Goal: Information Seeking & Learning: Find specific fact

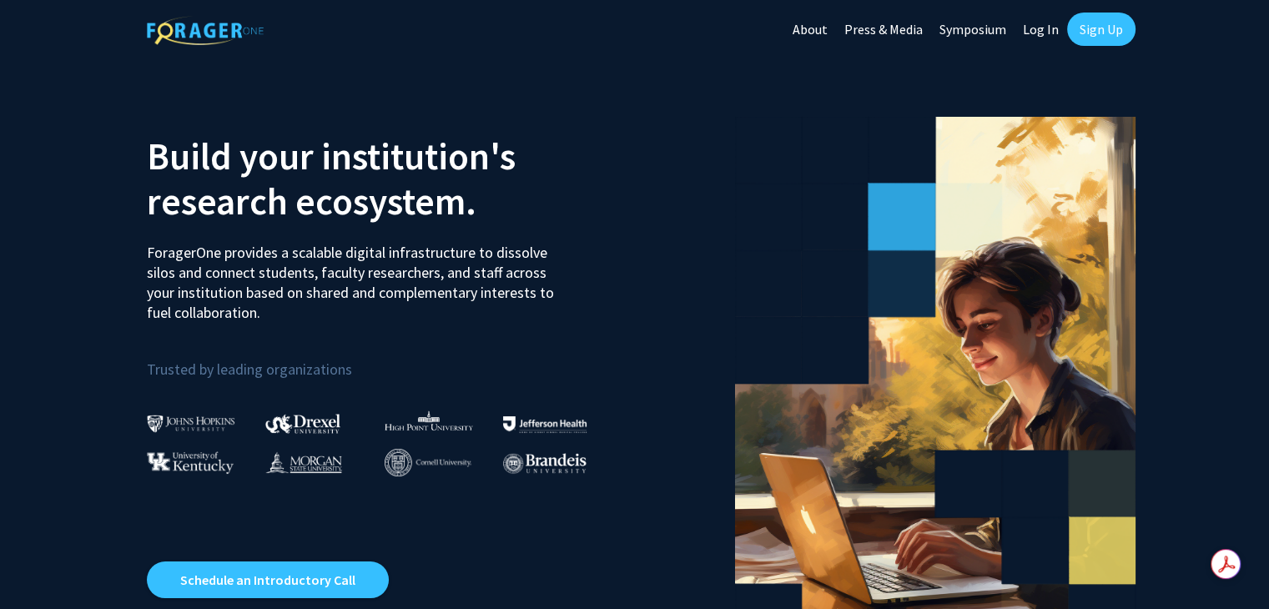
click at [1014, 33] on link "Log In" at bounding box center [1040, 29] width 53 height 58
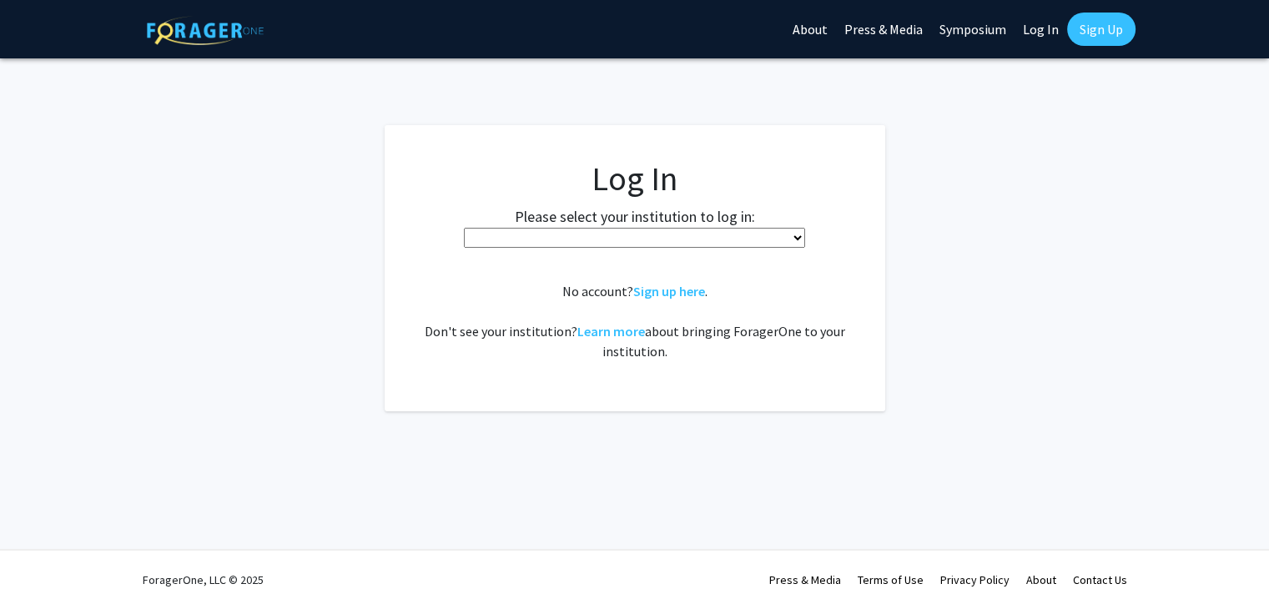
scroll to position [99, 0]
click at [780, 248] on div "Please select your institution to log in: [GEOGRAPHIC_DATA] [GEOGRAPHIC_DATA] […" at bounding box center [634, 226] width 459 height 43
click at [742, 248] on select "[GEOGRAPHIC_DATA] [GEOGRAPHIC_DATA] [PERSON_NAME][GEOGRAPHIC_DATA] [PERSON_NAME…" at bounding box center [634, 238] width 341 height 20
select select "33"
click at [646, 248] on select "[GEOGRAPHIC_DATA] [GEOGRAPHIC_DATA] [PERSON_NAME][GEOGRAPHIC_DATA] [PERSON_NAME…" at bounding box center [634, 238] width 341 height 20
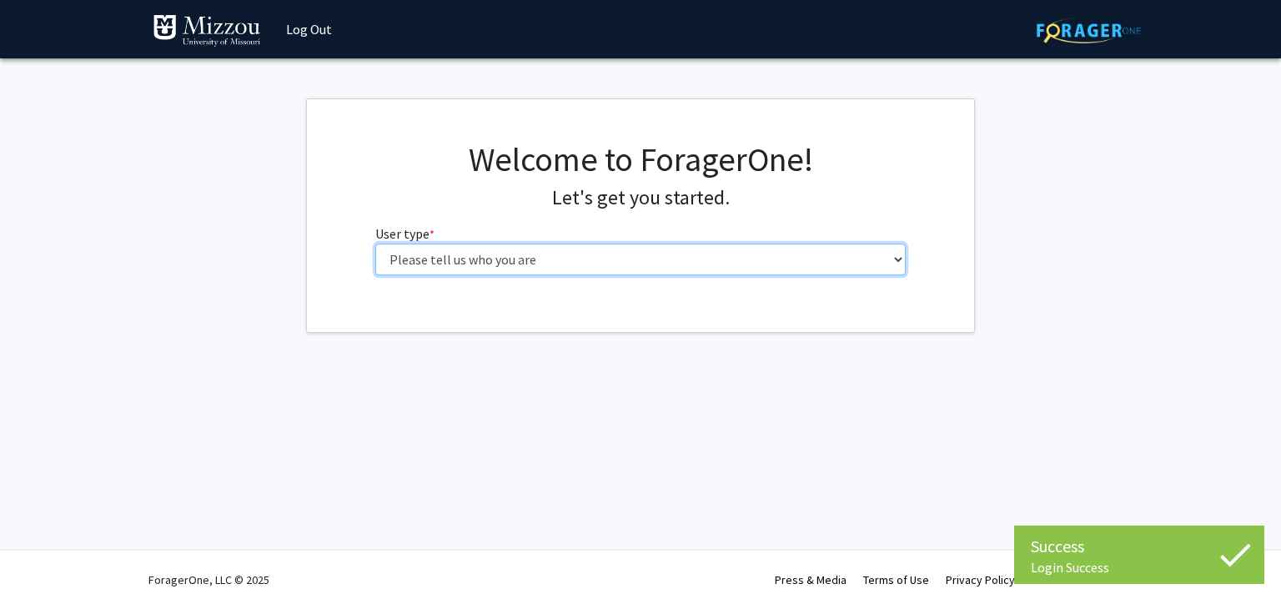
click at [571, 274] on select "Please tell us who you are Undergraduate Student Master's Student Doctoral Cand…" at bounding box center [640, 260] width 531 height 32
select select "4: postDoc"
click at [375, 244] on select "Please tell us who you are Undergraduate Student Master's Student Doctoral Cand…" at bounding box center [640, 260] width 531 height 32
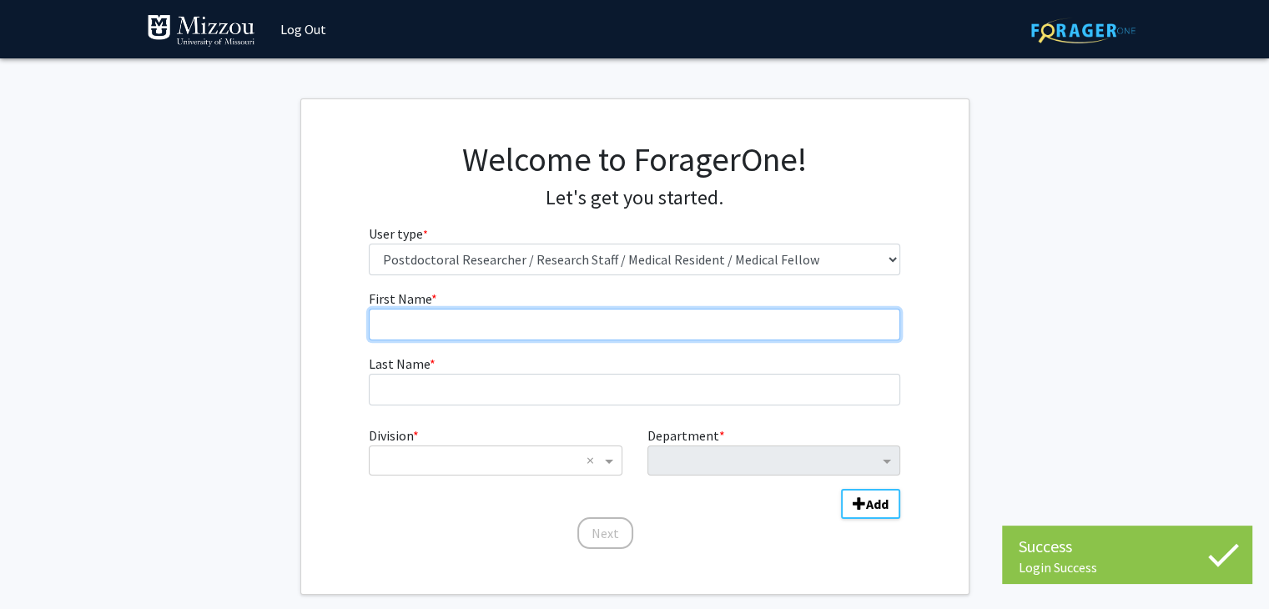
click at [644, 328] on input "First Name * required" at bounding box center [634, 325] width 531 height 32
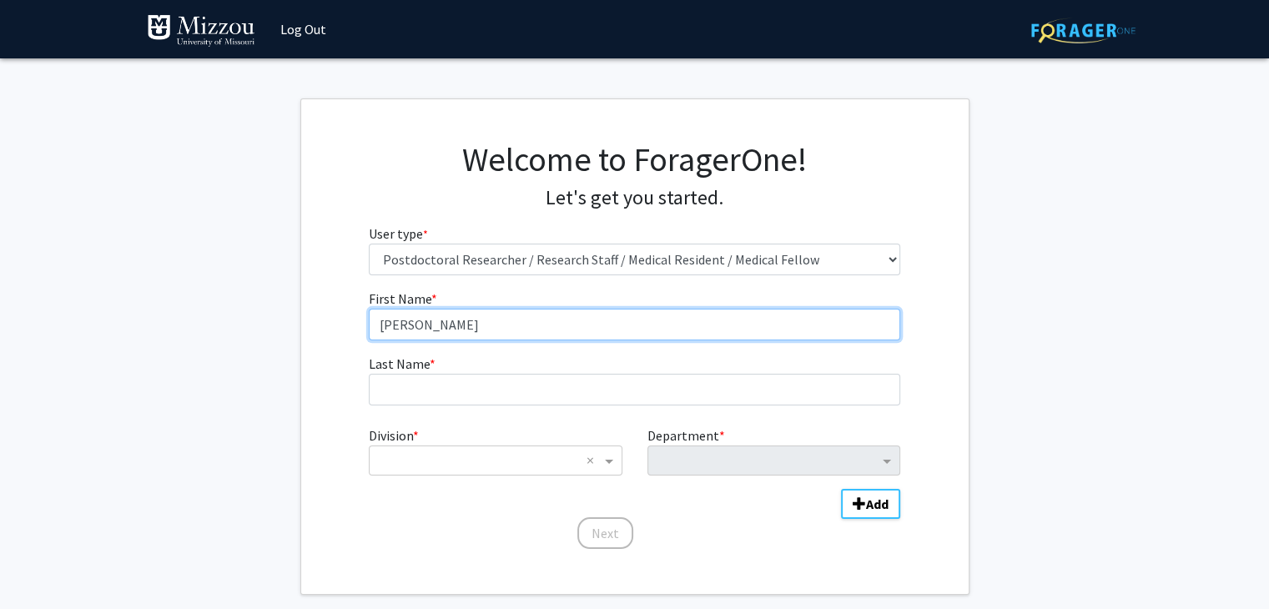
type input "[PERSON_NAME]"
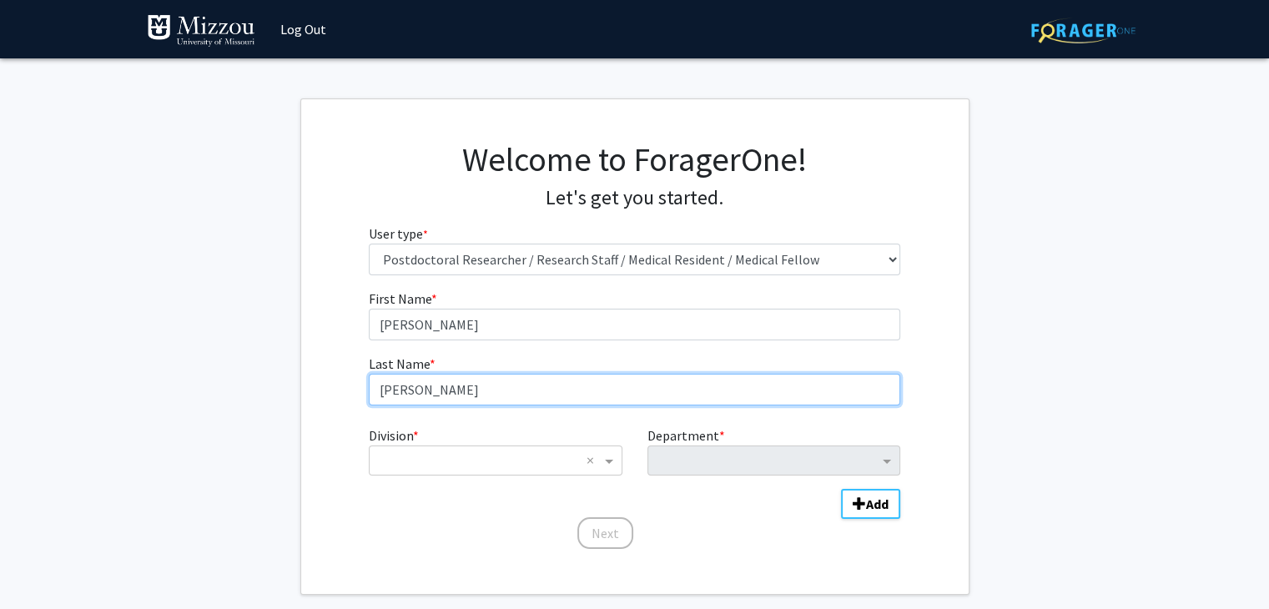
type input "[PERSON_NAME]"
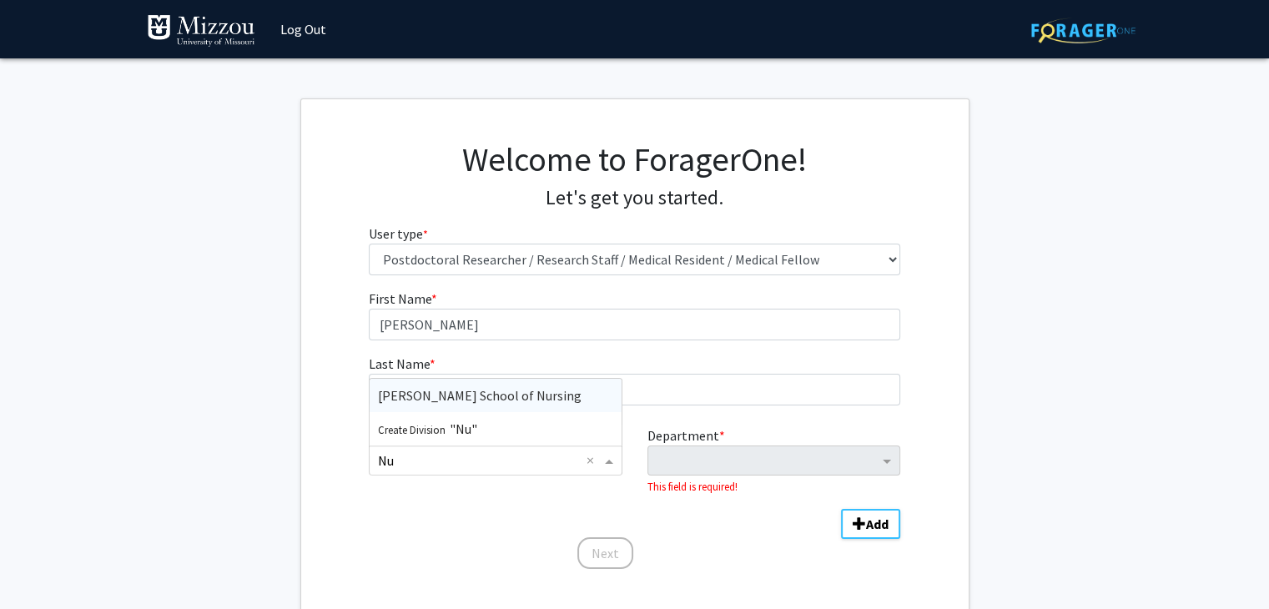
type input "N"
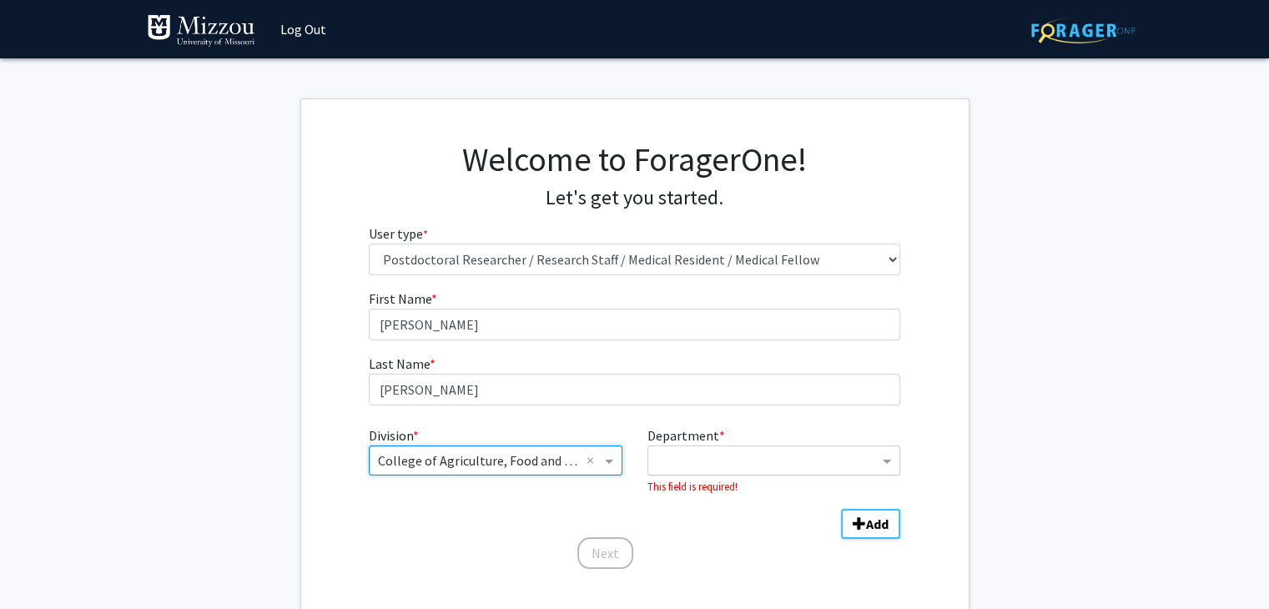
click at [739, 453] on input "Department" at bounding box center [768, 461] width 222 height 20
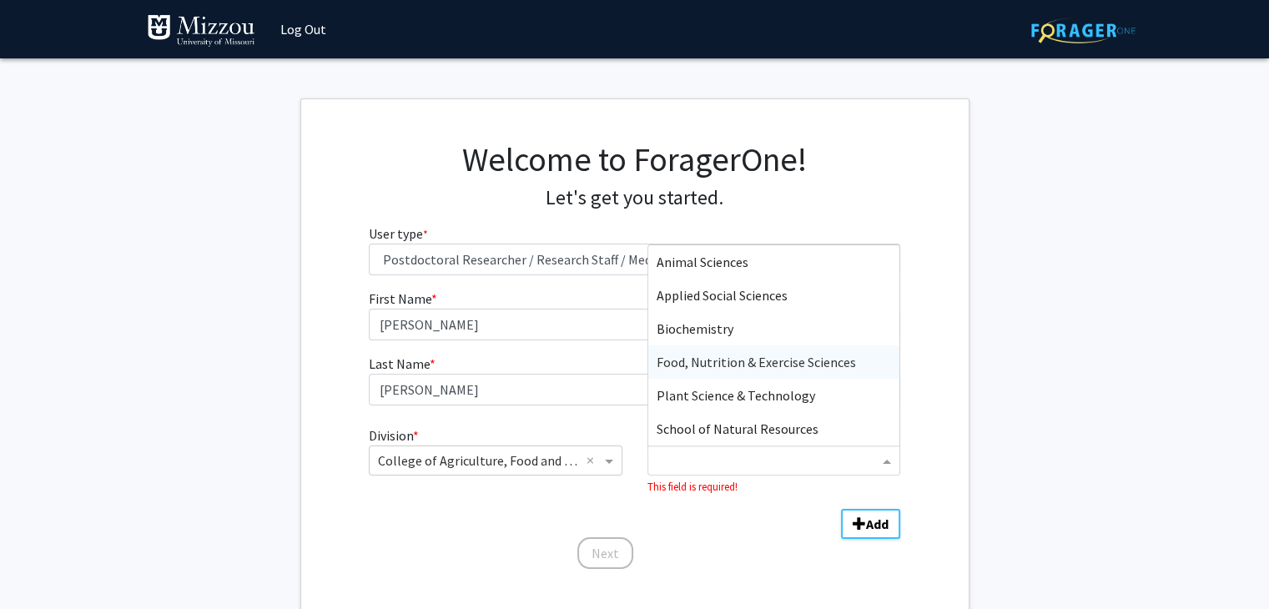
click at [722, 358] on span "Food, Nutrition & Exercise Sciences" at bounding box center [756, 362] width 199 height 17
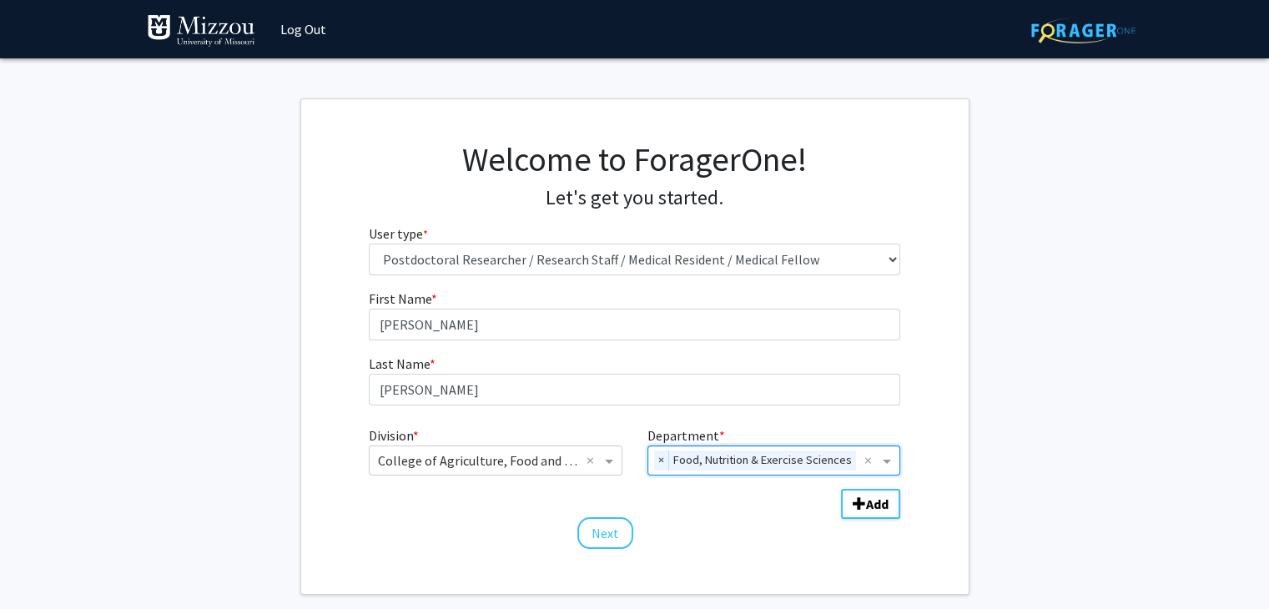
scroll to position [63, 0]
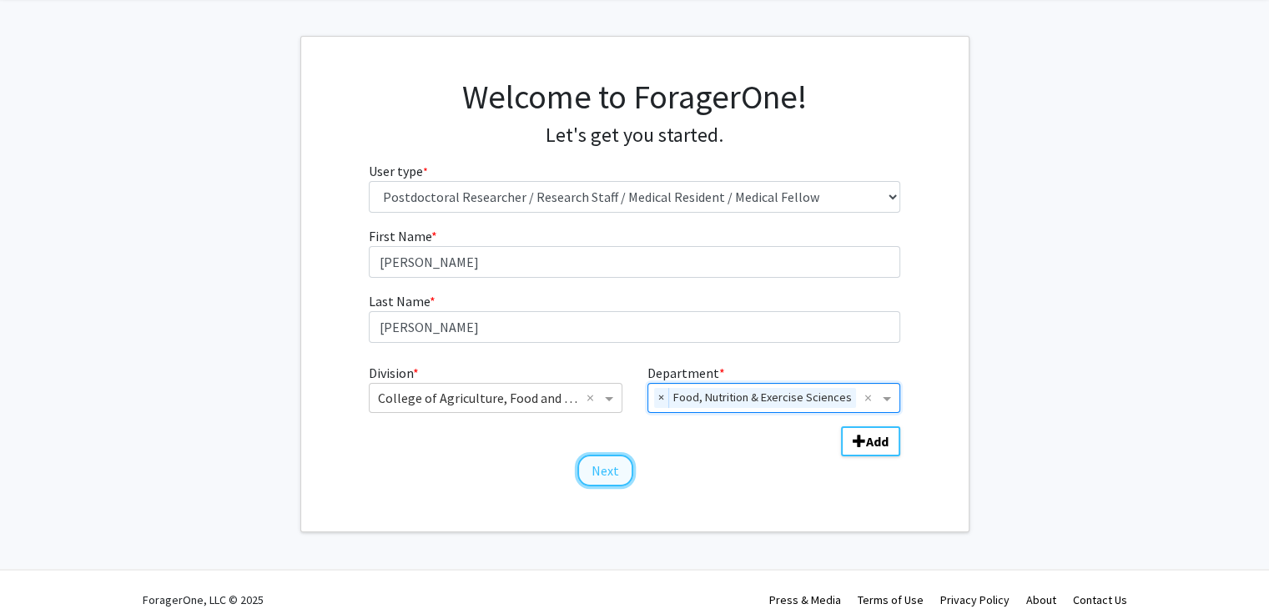
click at [617, 473] on button "Next" at bounding box center [605, 471] width 56 height 32
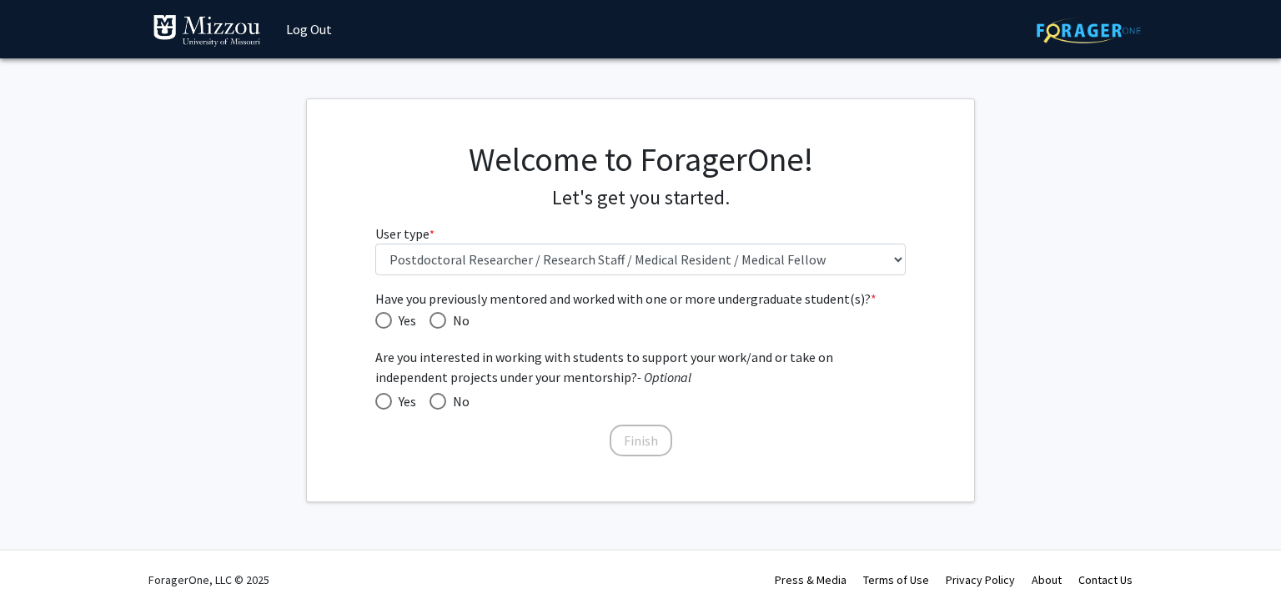
click at [389, 325] on span "Have you previously mentored and worked with one or more undergraduate student(…" at bounding box center [383, 320] width 17 height 17
click at [389, 325] on input "Yes" at bounding box center [383, 320] width 17 height 17
radio input "true"
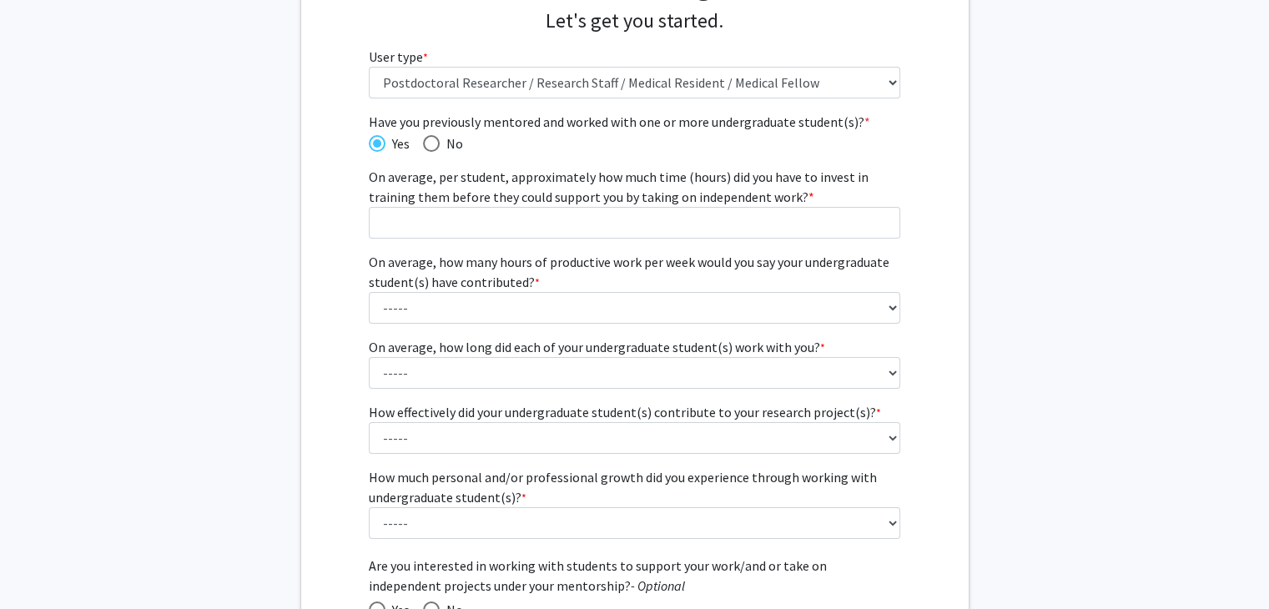
scroll to position [177, 0]
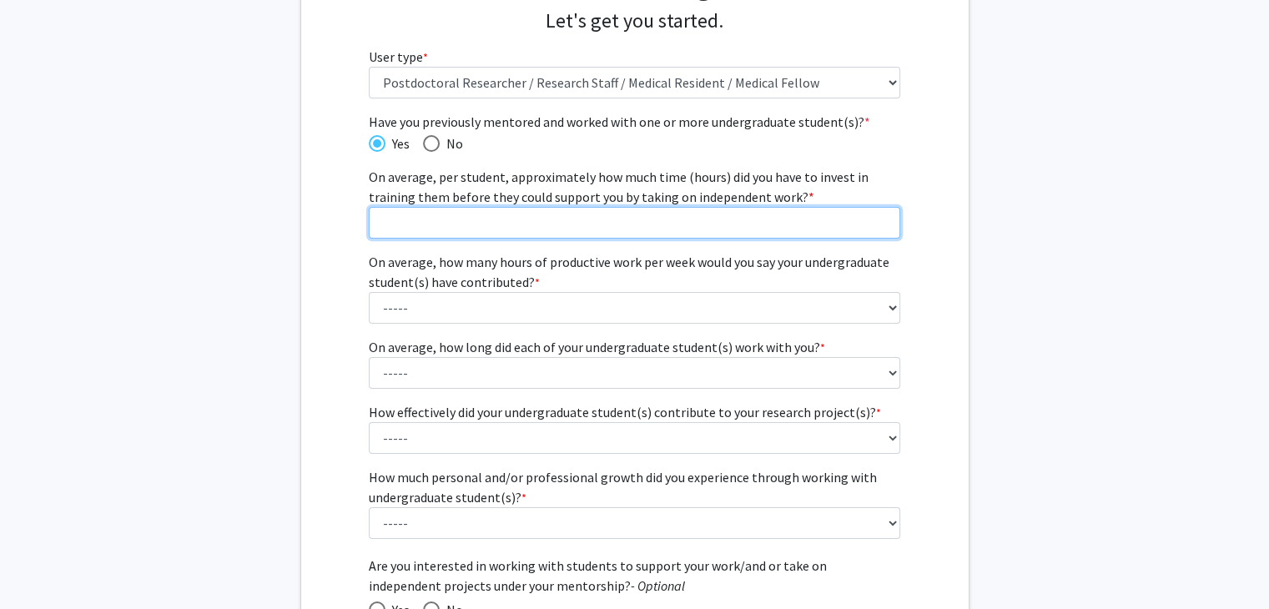
click at [488, 237] on input "On average, per student, approximately how much time (hours) did you have to in…" at bounding box center [634, 223] width 531 height 32
type input "5"
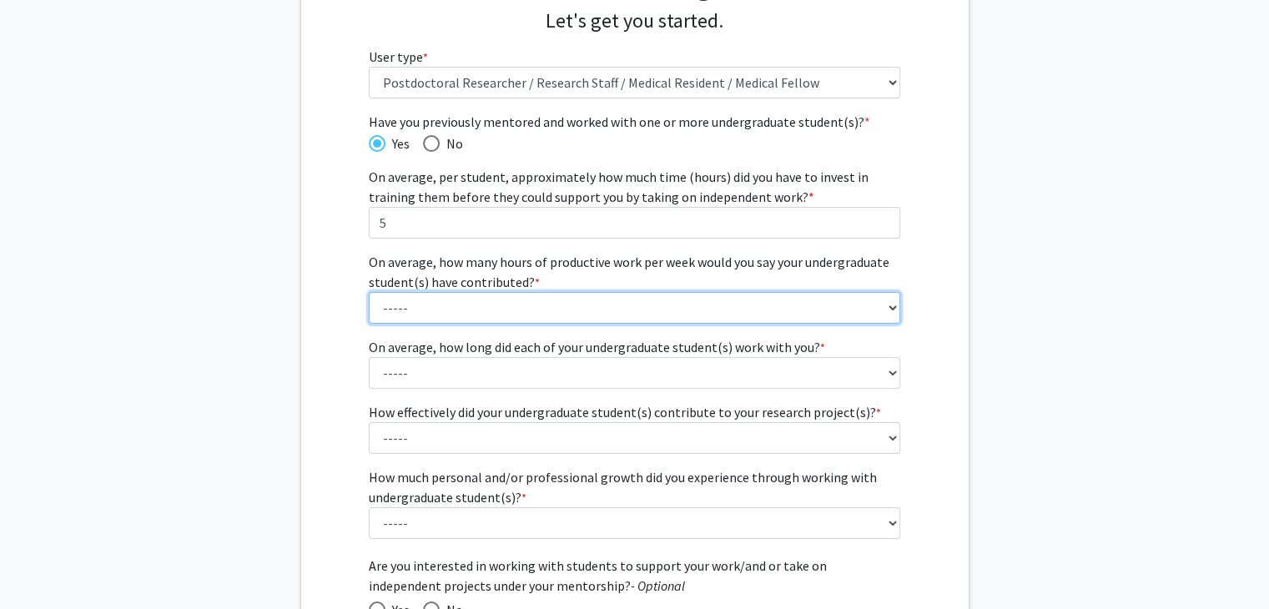
click at [511, 317] on select "----- 1 - 5 hours 6 - 10 hours 11 - 15 hours 16 - 20 hours 21 - 30 hours 31 - 4…" at bounding box center [634, 308] width 531 height 32
select select "2: 6 - 10 hours"
click at [369, 292] on select "----- 1 - 5 hours 6 - 10 hours 11 - 15 hours 16 - 20 hours 21 - 30 hours 31 - 4…" at bounding box center [634, 308] width 531 height 32
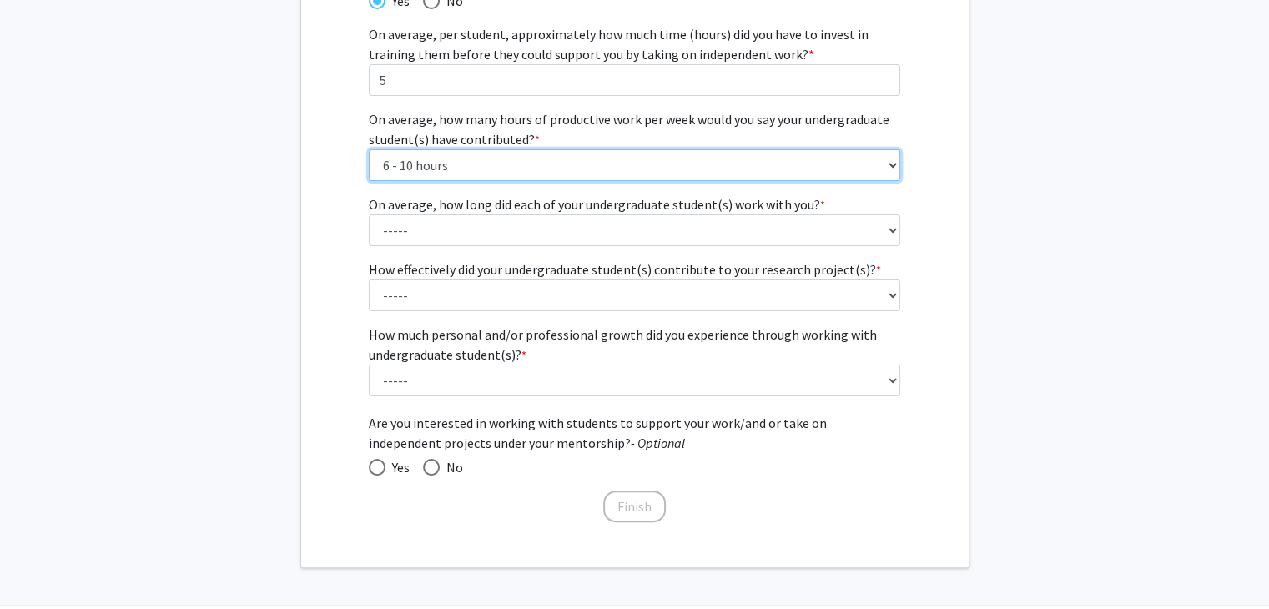
scroll to position [330, 0]
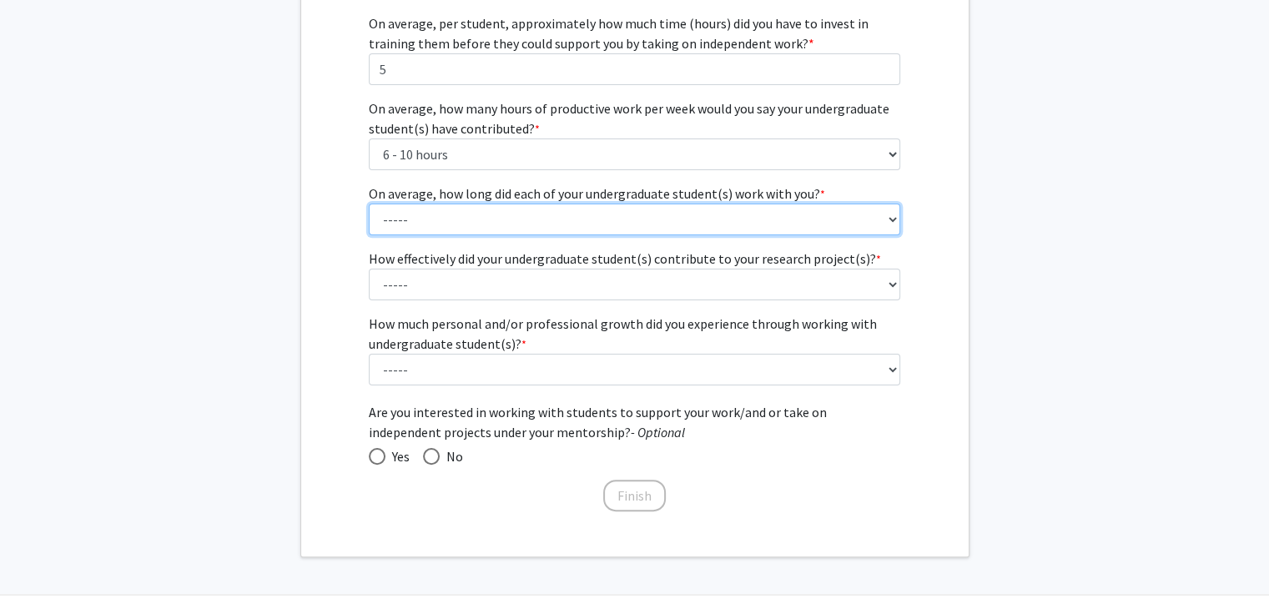
click at [434, 204] on select "----- 1 - 3 months 3 - 6 months 6 months - 1 year 1 - 2 years 2 - 3 years 3 - 4…" at bounding box center [634, 220] width 531 height 32
select select "5: 2 - 3 years"
click at [369, 204] on select "----- 1 - 3 months 3 - 6 months 6 months - 1 year 1 - 2 years 2 - 3 years 3 - 4…" at bounding box center [634, 220] width 531 height 32
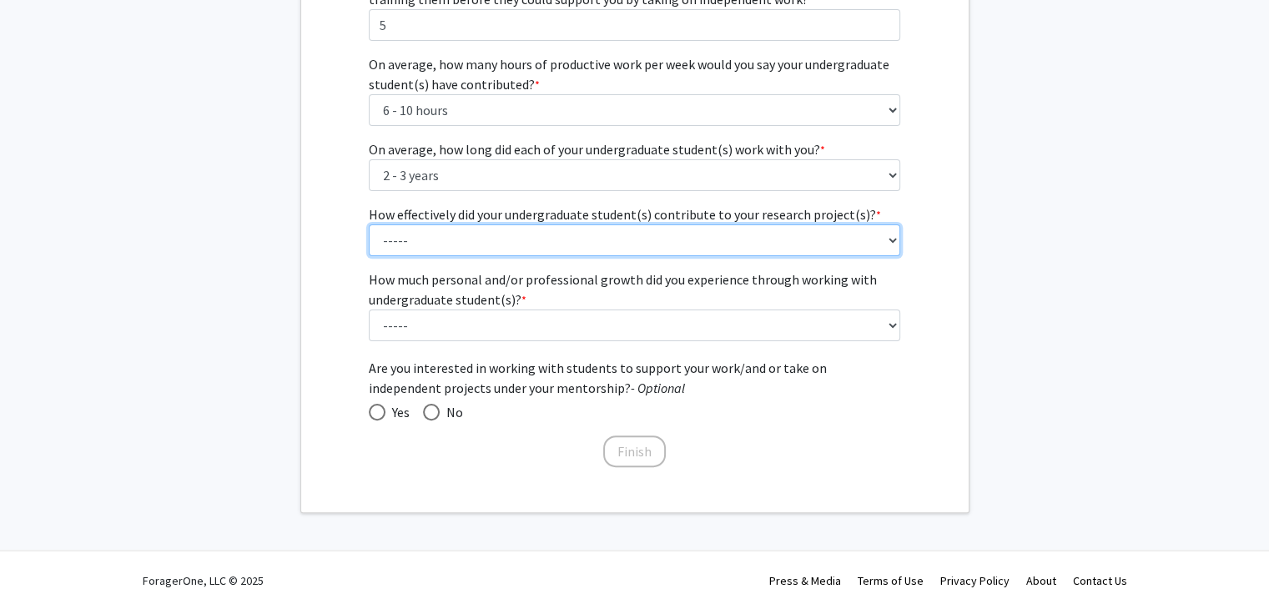
click at [450, 235] on select "----- 1 (Minimally) 2 3 (Moderately) 4 5 (Significantly)" at bounding box center [634, 240] width 531 height 32
select select "3: 3"
click at [369, 224] on select "----- 1 (Minimally) 2 3 (Moderately) 4 5 (Significantly)" at bounding box center [634, 240] width 531 height 32
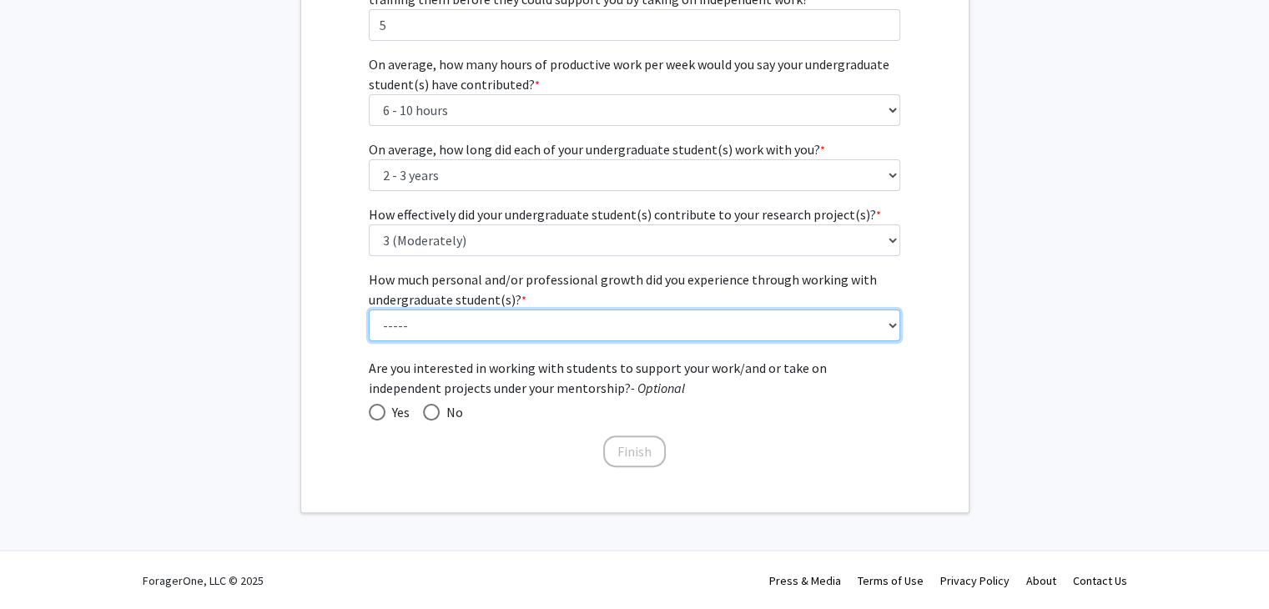
click at [506, 335] on select "----- 1 (Minimal) 2 3 (Moderate) 4 5 (Significant)" at bounding box center [634, 326] width 531 height 32
select select "4: 4"
click at [369, 310] on select "----- 1 (Minimal) 2 3 (Moderate) 4 5 (Significant)" at bounding box center [634, 326] width 531 height 32
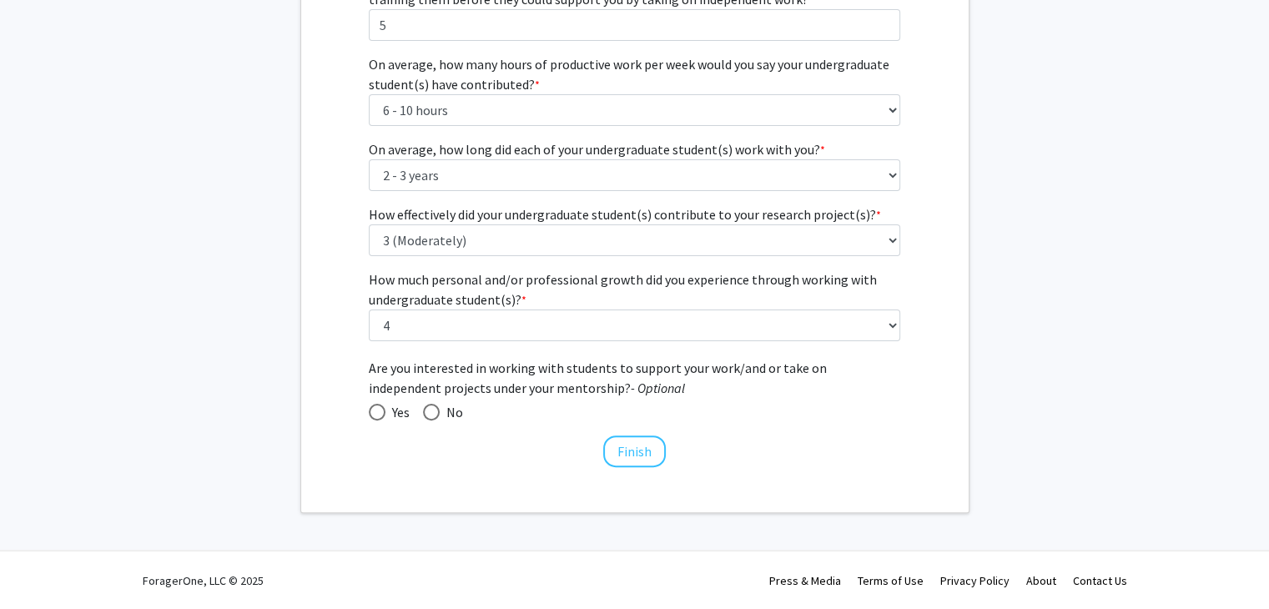
click at [395, 408] on span "Yes" at bounding box center [397, 412] width 24 height 20
click at [385, 408] on input "Yes" at bounding box center [377, 412] width 17 height 17
radio input "true"
click at [631, 444] on button "Finish" at bounding box center [634, 451] width 63 height 32
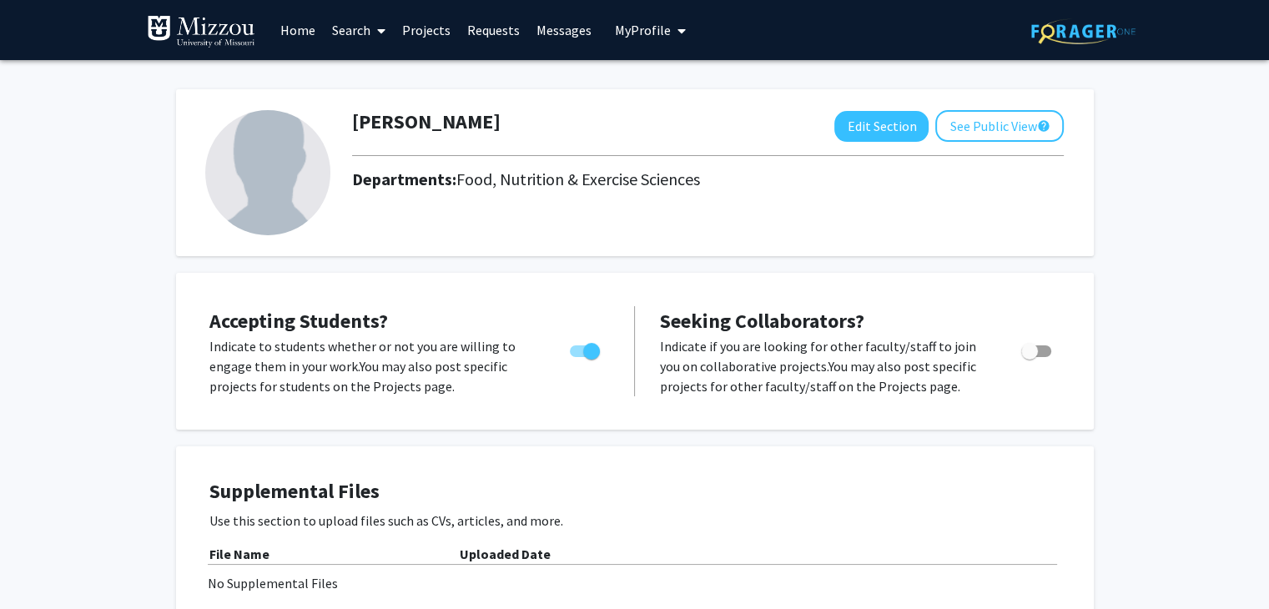
click at [340, 23] on link "Search" at bounding box center [359, 30] width 70 height 58
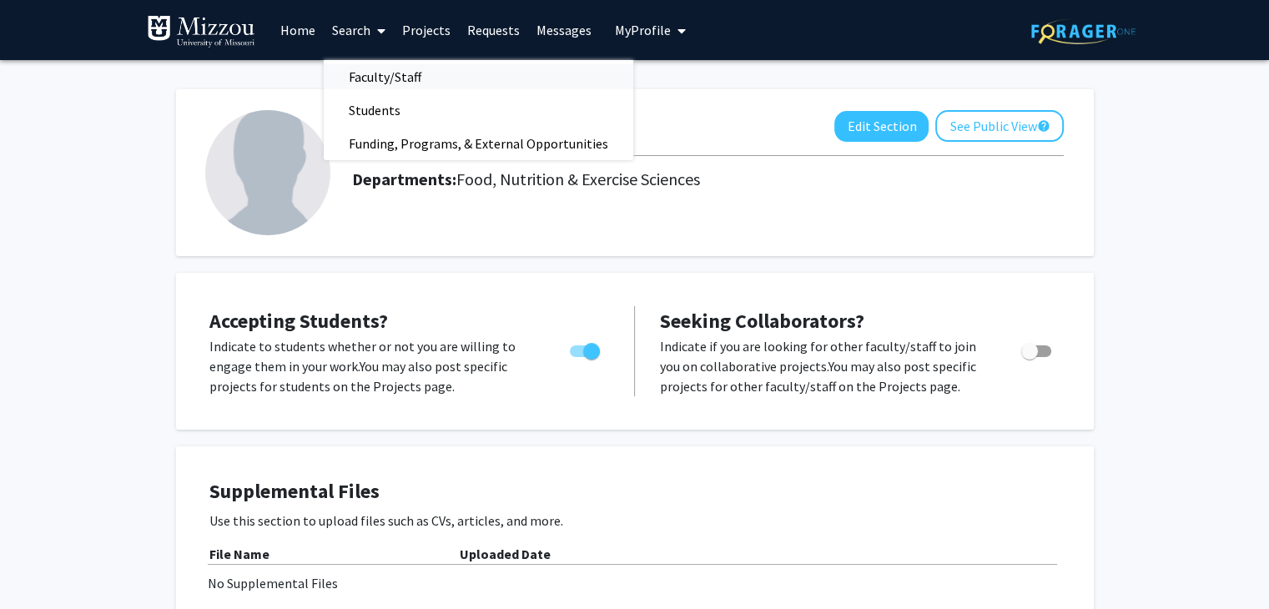
click at [350, 72] on span "Faculty/Staff" at bounding box center [385, 76] width 123 height 33
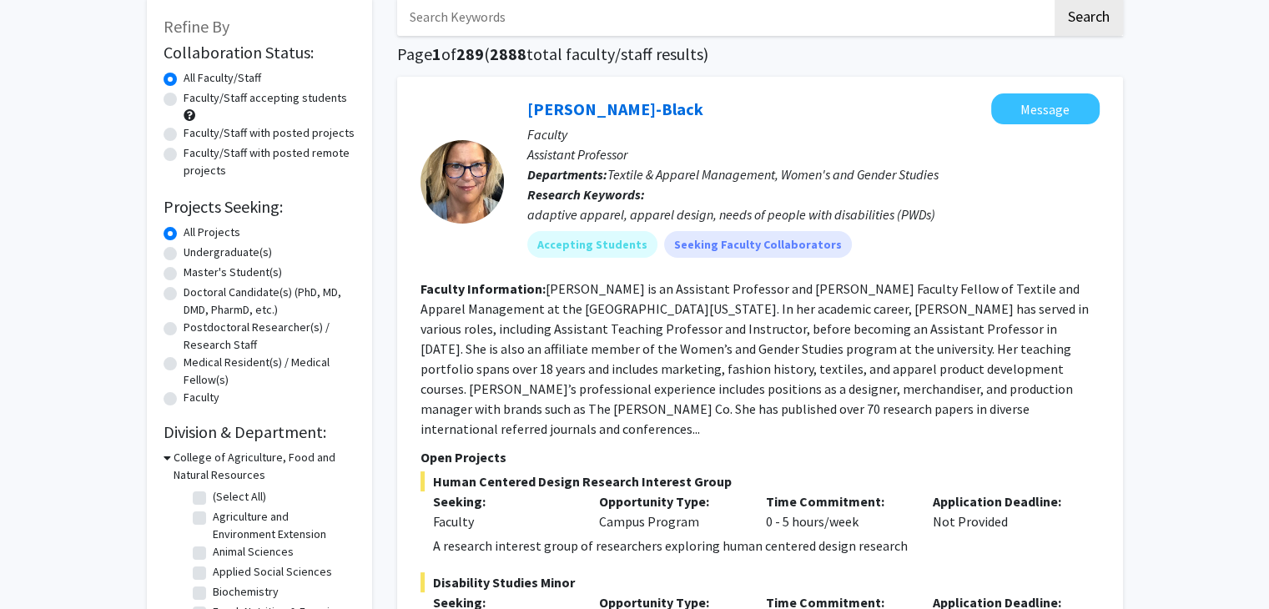
scroll to position [90, 0]
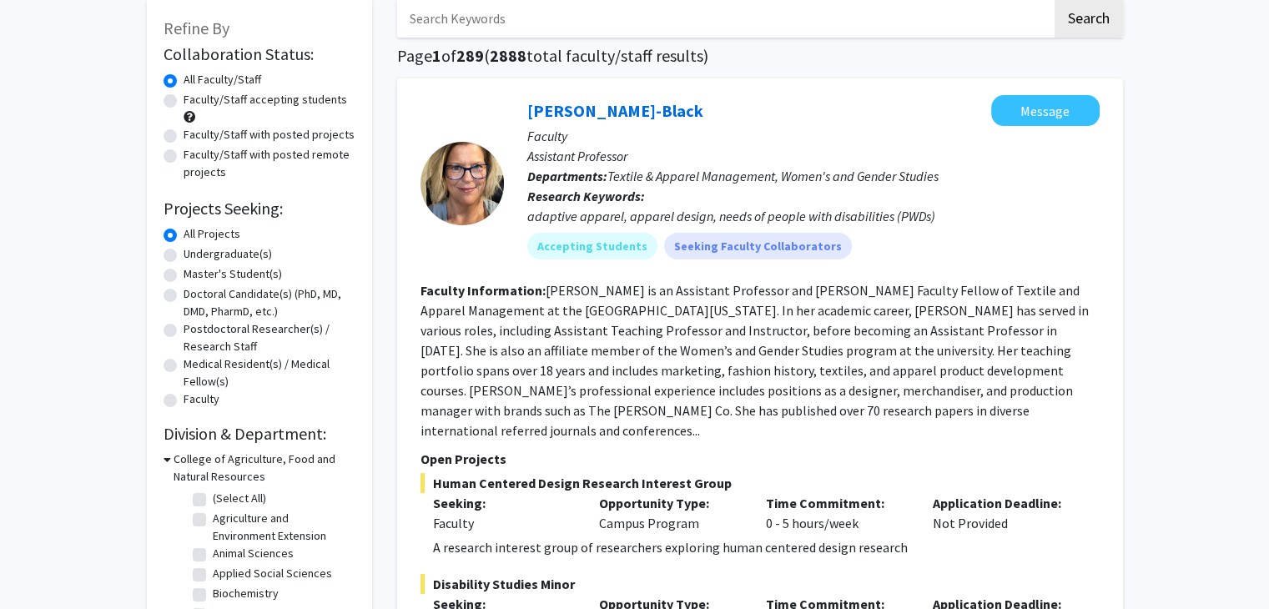
click at [481, 28] on input "Search Keywords" at bounding box center [724, 18] width 655 height 38
type input "limberg"
click at [1054, 0] on button "Search" at bounding box center [1088, 18] width 68 height 38
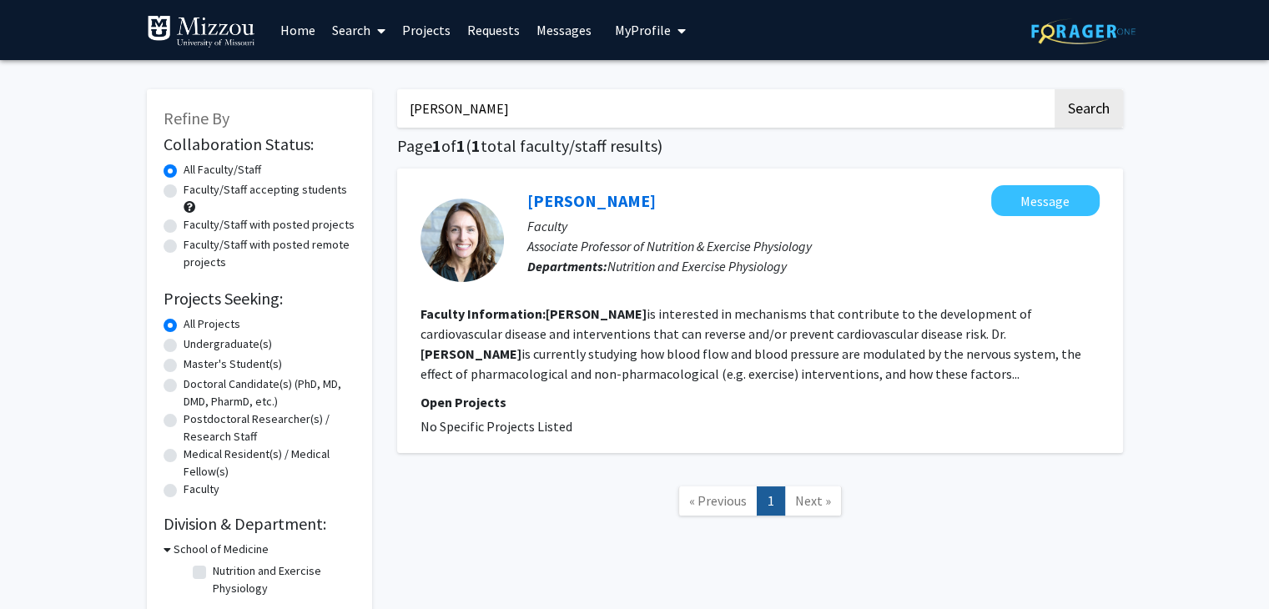
drag, startPoint x: 577, startPoint y: 426, endPoint x: 393, endPoint y: 424, distance: 184.4
click at [393, 424] on div "limberg Search Page 1 of 1 ( 1 total faculty/staff results) Jacqueline Limberg …" at bounding box center [760, 346] width 751 height 546
click at [632, 398] on p "Open Projects" at bounding box center [759, 402] width 679 height 20
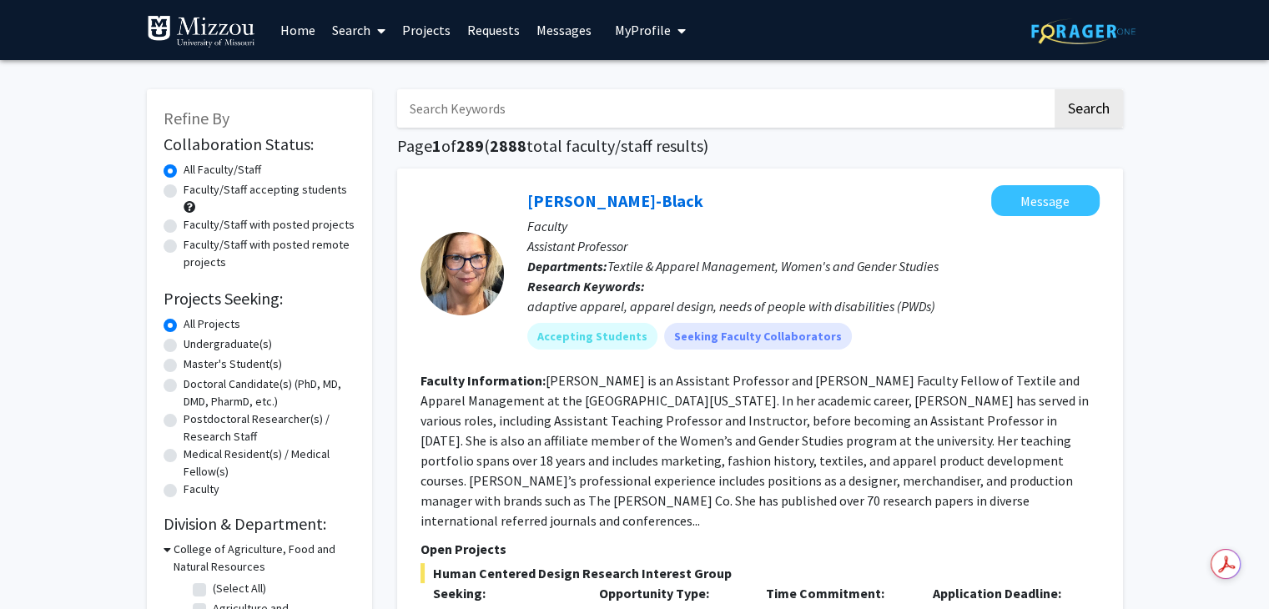
click at [498, 97] on input "Search Keywords" at bounding box center [724, 108] width 655 height 38
type input "[PERSON_NAME]"
click at [1054, 89] on button "Search" at bounding box center [1088, 108] width 68 height 38
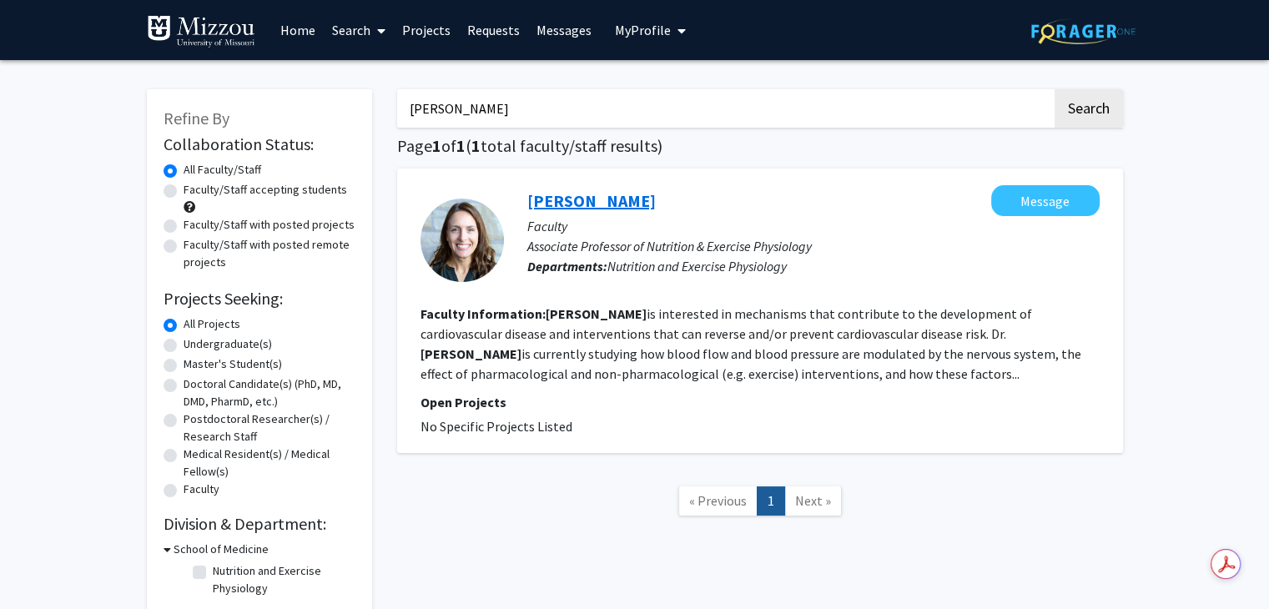
click at [567, 204] on link "[PERSON_NAME]" at bounding box center [591, 200] width 128 height 21
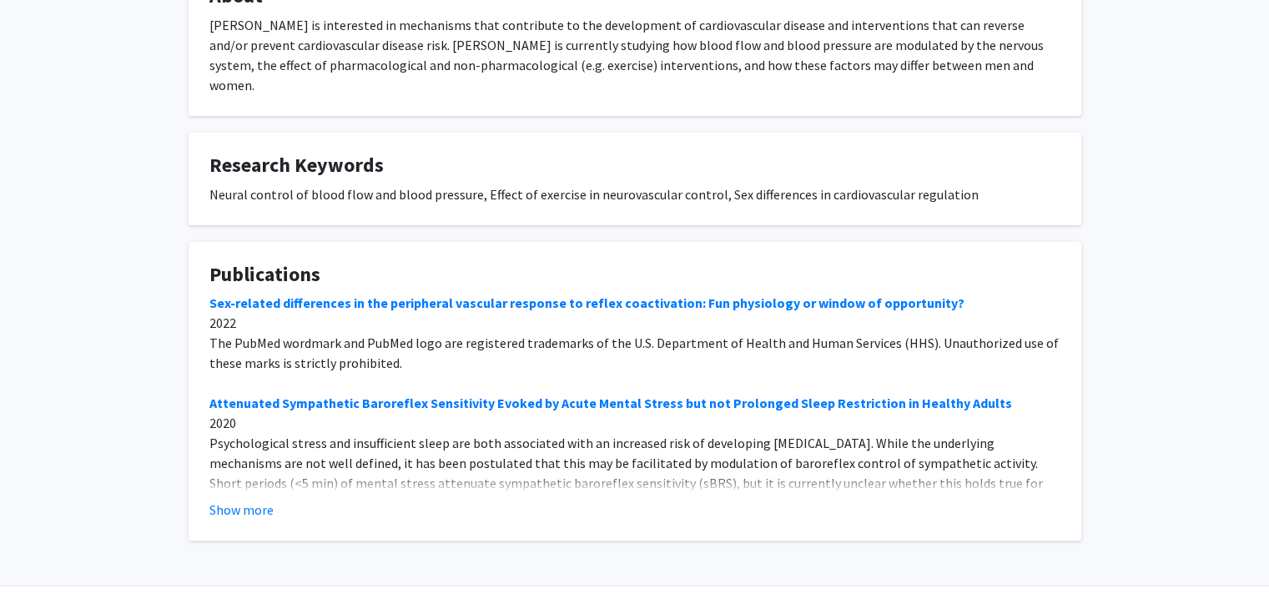
scroll to position [328, 0]
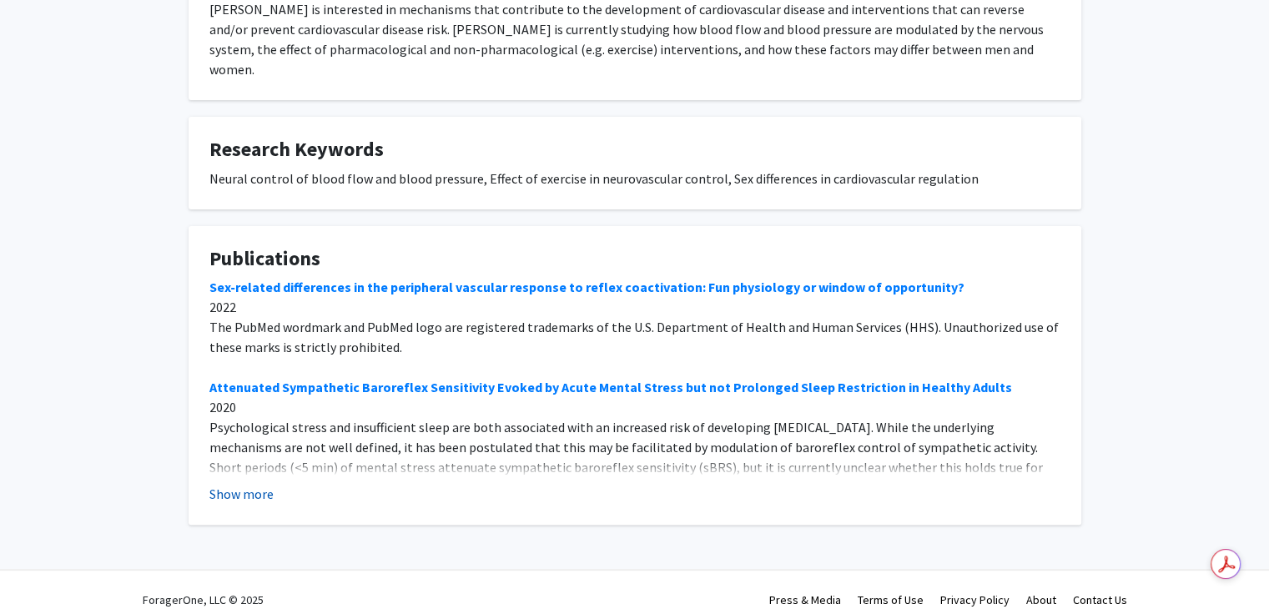
click at [224, 484] on button "Show more" at bounding box center [241, 494] width 64 height 20
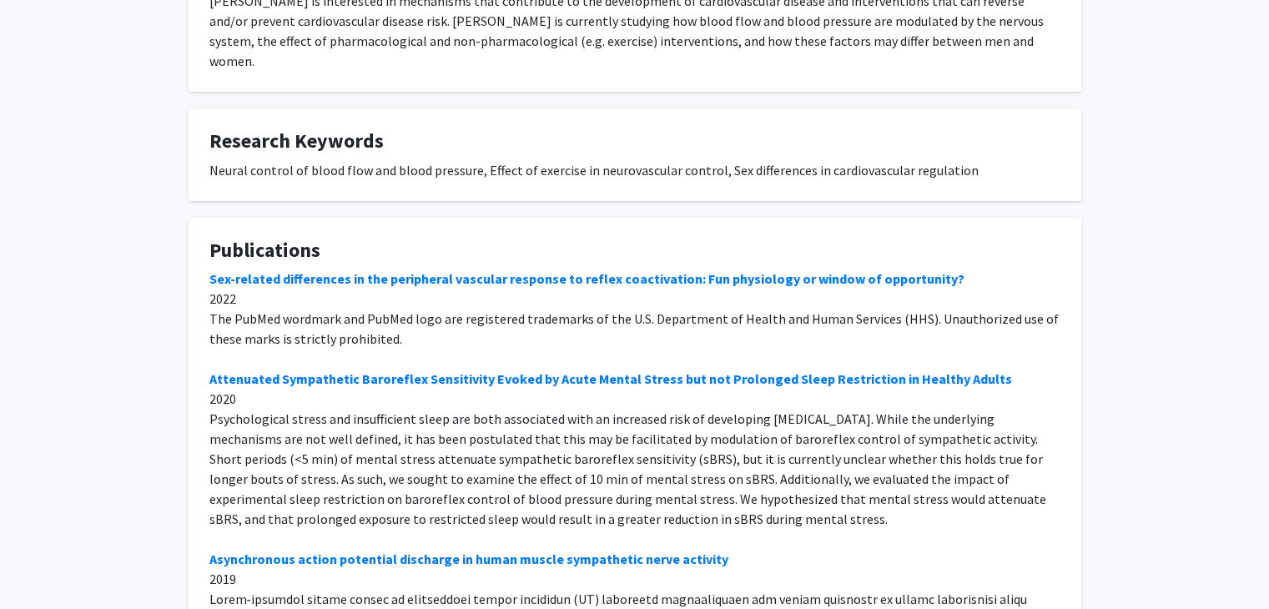
scroll to position [340, 0]
